Goal: Transaction & Acquisition: Purchase product/service

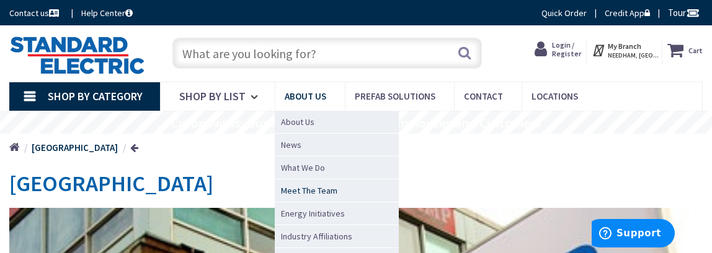
click at [316, 188] on span "Meet The Team" at bounding box center [309, 191] width 56 height 12
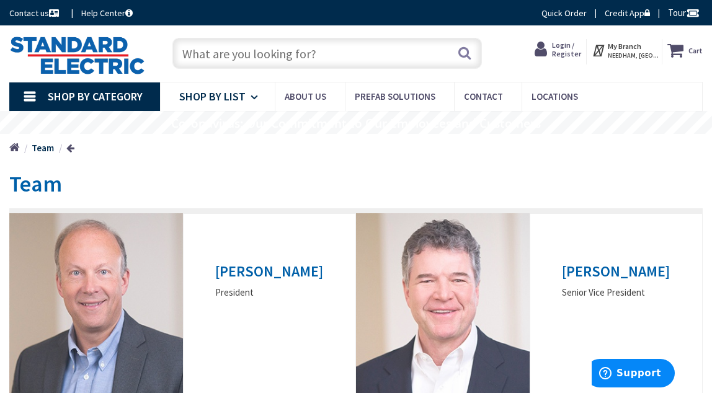
click at [224, 99] on span "Shop By List" at bounding box center [212, 96] width 66 height 14
click at [70, 110] on link "Shop By Category" at bounding box center [84, 96] width 151 height 29
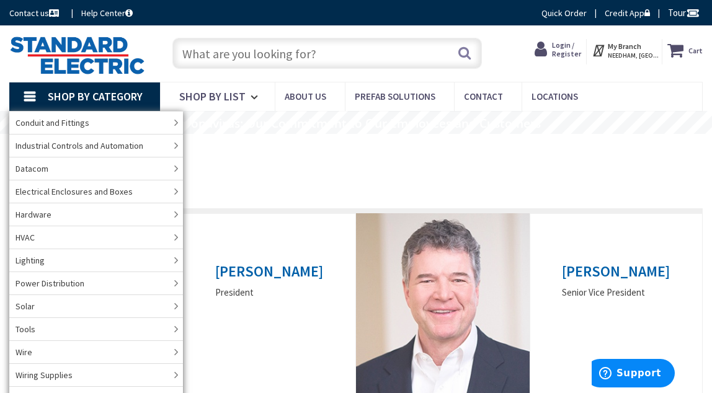
click at [71, 97] on span "Shop By Category" at bounding box center [95, 96] width 95 height 14
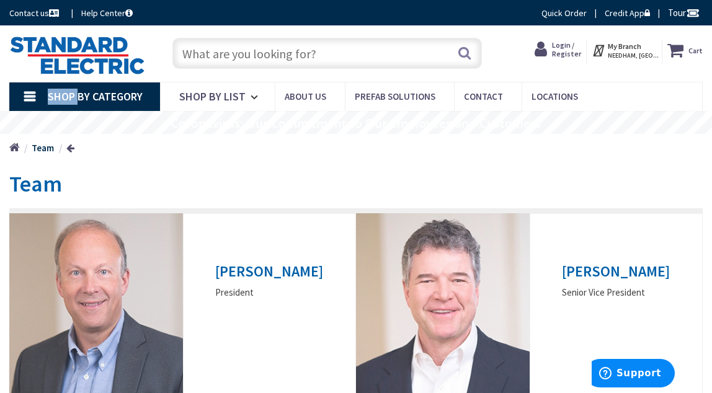
click at [71, 97] on span "Shop By Category" at bounding box center [95, 96] width 95 height 14
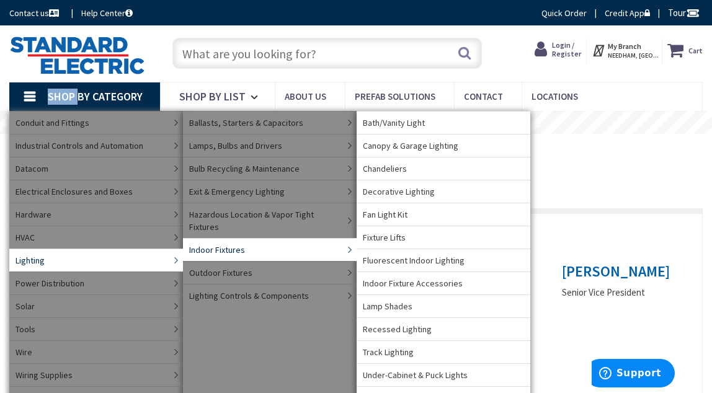
click at [422, 126] on span "Bath/Vanity Light" at bounding box center [394, 123] width 62 height 12
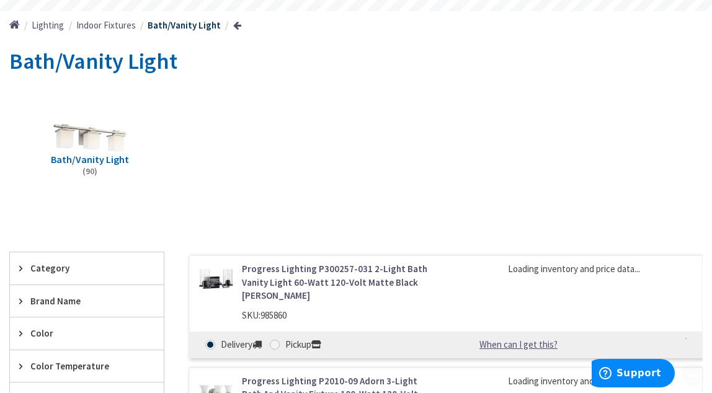
scroll to position [124, 0]
